Goal: Information Seeking & Learning: Learn about a topic

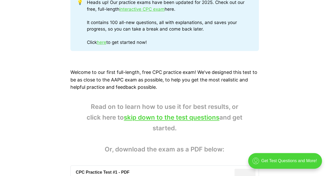
scroll to position [285, 0]
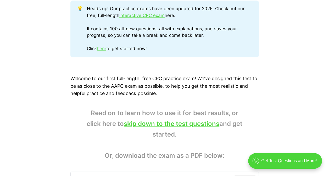
click at [105, 48] on link "here" at bounding box center [101, 48] width 9 height 5
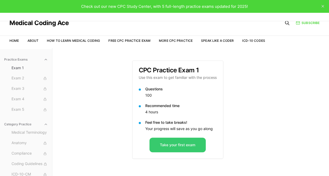
click at [165, 146] on button "Take your first exam" at bounding box center [177, 145] width 56 height 15
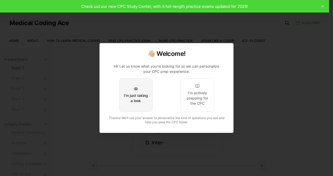
click at [146, 97] on div "I'm just taking a look" at bounding box center [135, 98] width 25 height 10
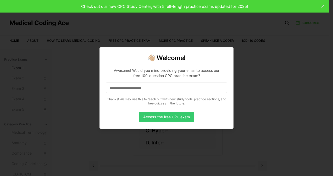
click at [156, 114] on button "Access the free CPC exam" at bounding box center [166, 117] width 55 height 10
click at [162, 87] on input at bounding box center [166, 88] width 121 height 10
click at [163, 116] on button "Access the free CPC exam" at bounding box center [166, 117] width 55 height 10
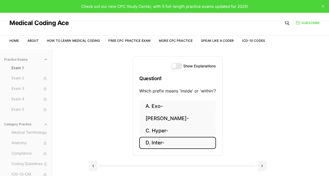
click at [162, 143] on button "D. Inter-" at bounding box center [177, 143] width 77 height 12
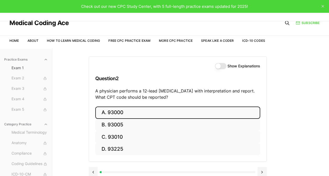
click at [130, 113] on button "A. 93000" at bounding box center [177, 113] width 165 height 12
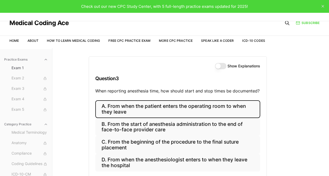
click at [162, 109] on button "A. From when the patient enters the operating room to when they leave" at bounding box center [177, 109] width 165 height 18
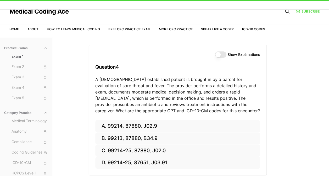
scroll to position [12, 0]
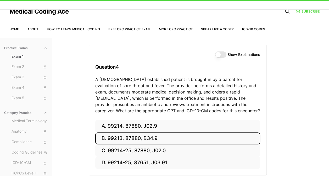
click at [136, 139] on button "B. 99213, 87880, B34.9" at bounding box center [177, 139] width 165 height 12
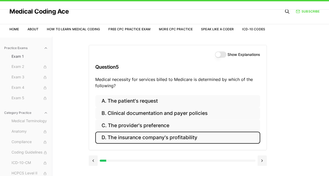
click at [151, 137] on button "D. The insurance company's profitability" at bounding box center [177, 138] width 165 height 12
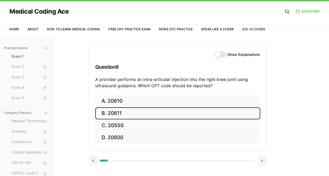
click at [144, 117] on button "B. 20611" at bounding box center [177, 114] width 165 height 12
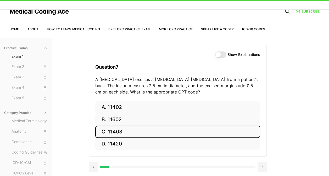
click at [153, 132] on button "C. 11403" at bounding box center [177, 132] width 165 height 12
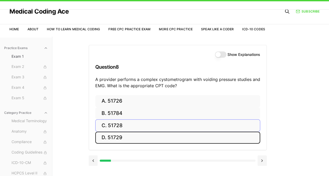
click at [153, 132] on button "D. 51729" at bounding box center [177, 138] width 165 height 12
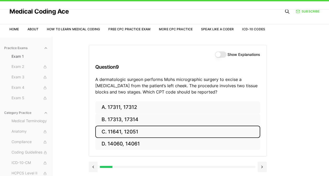
click at [153, 132] on button "C. 11641, 12051" at bounding box center [177, 132] width 165 height 12
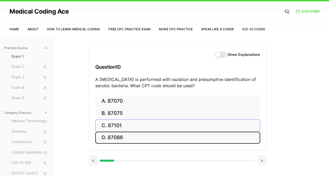
click at [153, 132] on button "D. 87086" at bounding box center [177, 138] width 165 height 12
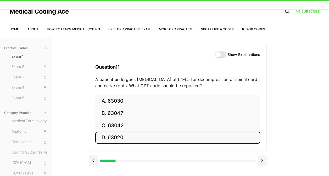
click at [153, 132] on button "D. 63020" at bounding box center [177, 138] width 165 height 12
click at [153, 132] on button "D. Z79.4" at bounding box center [177, 138] width 165 height 12
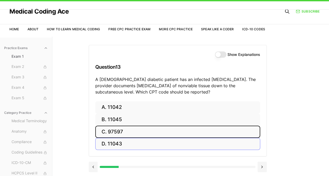
click at [153, 132] on button "C. 97597" at bounding box center [177, 132] width 165 height 12
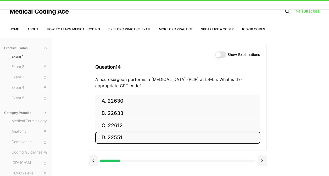
click at [153, 132] on button "D. 22551" at bounding box center [177, 138] width 165 height 12
click at [153, 132] on button "D. R91.1" at bounding box center [177, 138] width 165 height 12
